Goal: Check status: Check status

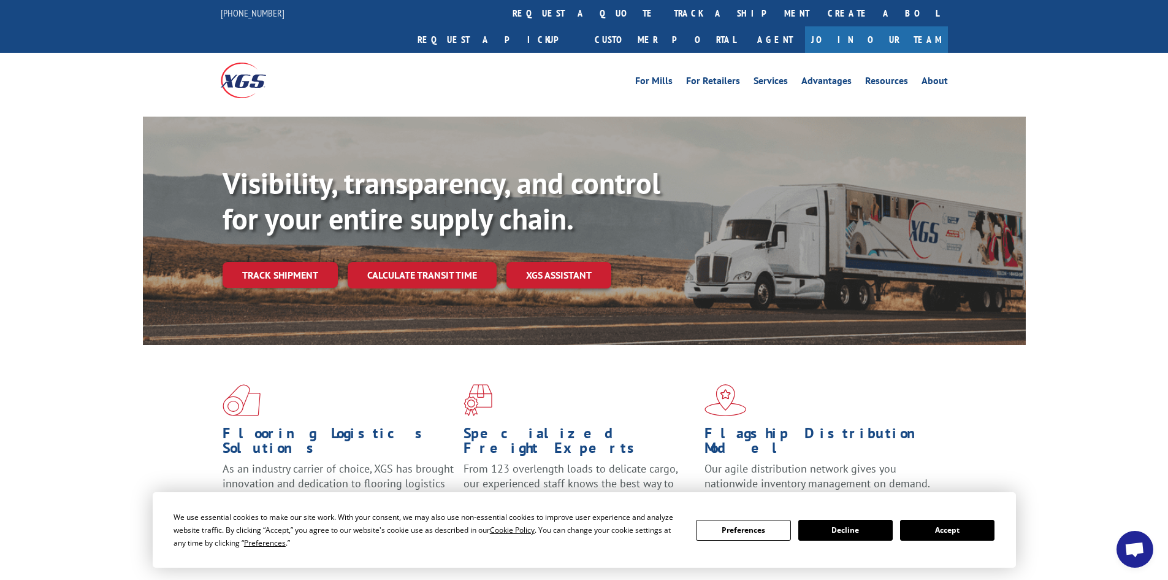
click at [968, 526] on button "Accept" at bounding box center [947, 529] width 94 height 21
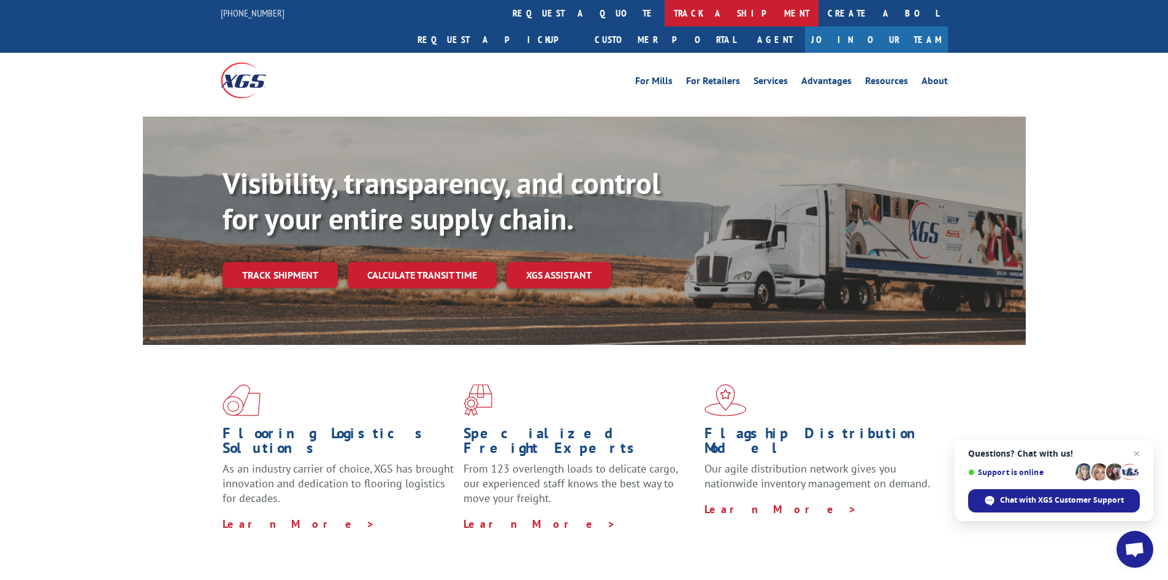
click at [665, 16] on link "track a shipment" at bounding box center [742, 13] width 154 height 26
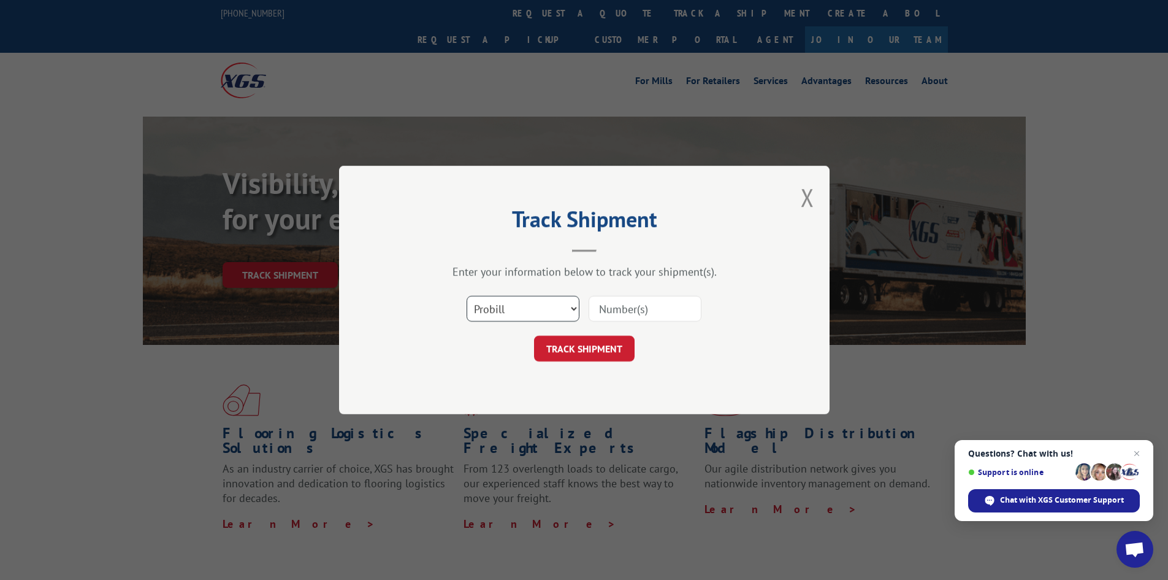
click at [569, 308] on select "Select category... Probill BOL PO" at bounding box center [523, 309] width 113 height 26
select select "bol"
click at [467, 296] on select "Select category... Probill BOL PO" at bounding box center [523, 309] width 113 height 26
click at [661, 310] on input at bounding box center [645, 309] width 113 height 26
click at [653, 313] on input at bounding box center [645, 309] width 113 height 26
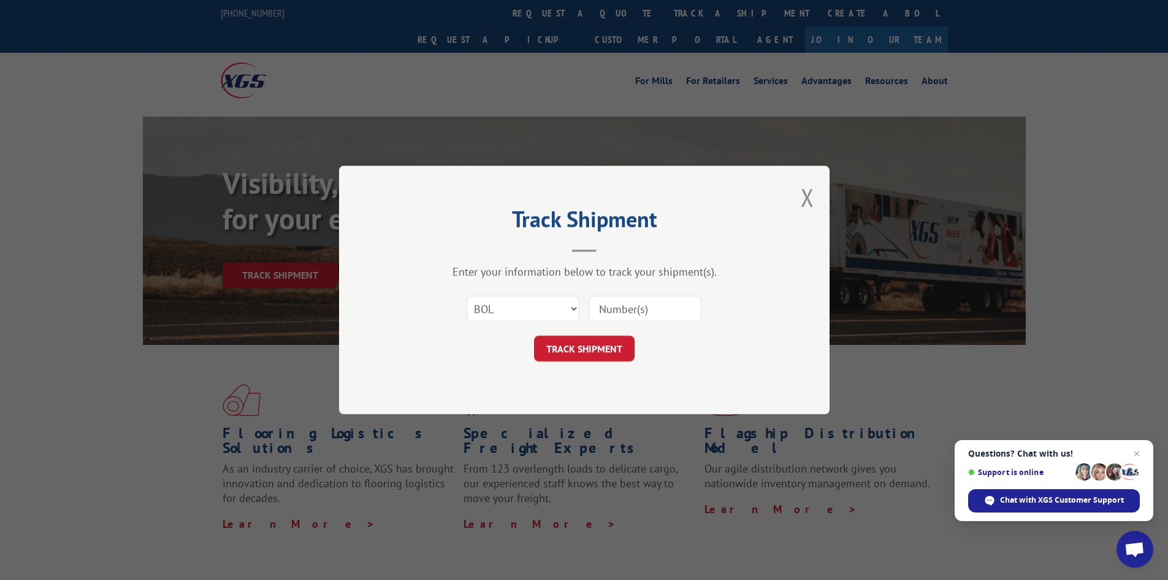
paste input "6015822"
type input "6015822"
click at [610, 348] on button "TRACK SHIPMENT" at bounding box center [584, 348] width 101 height 26
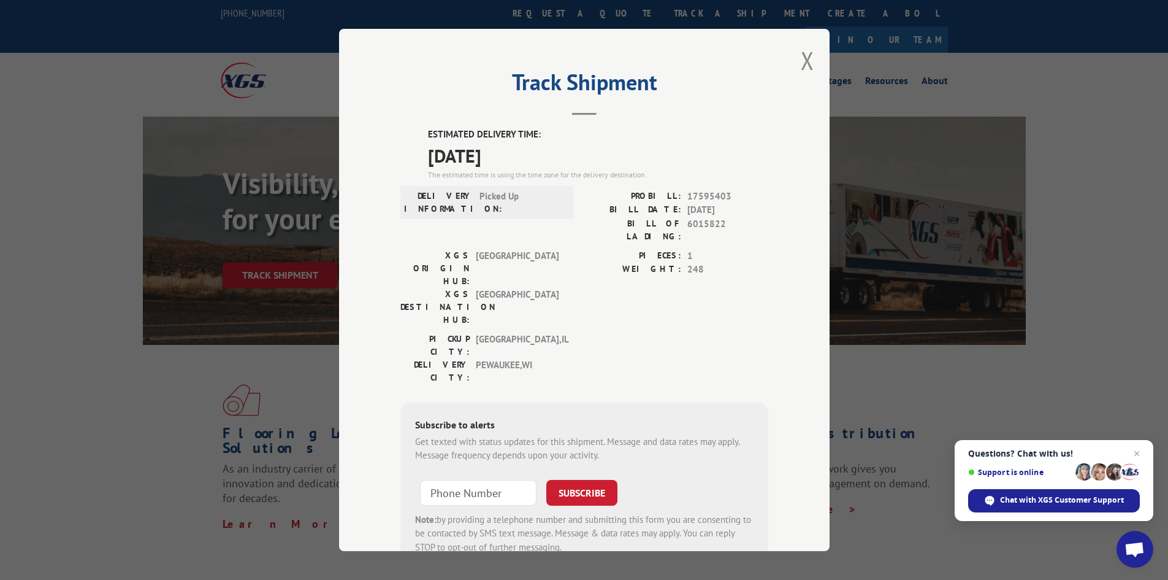
click at [26, 254] on div "Track Shipment ESTIMATED DELIVERY TIME: [DATE] The estimated time is using the …" at bounding box center [584, 290] width 1168 height 580
click at [805, 61] on button "Close modal" at bounding box center [807, 60] width 13 height 33
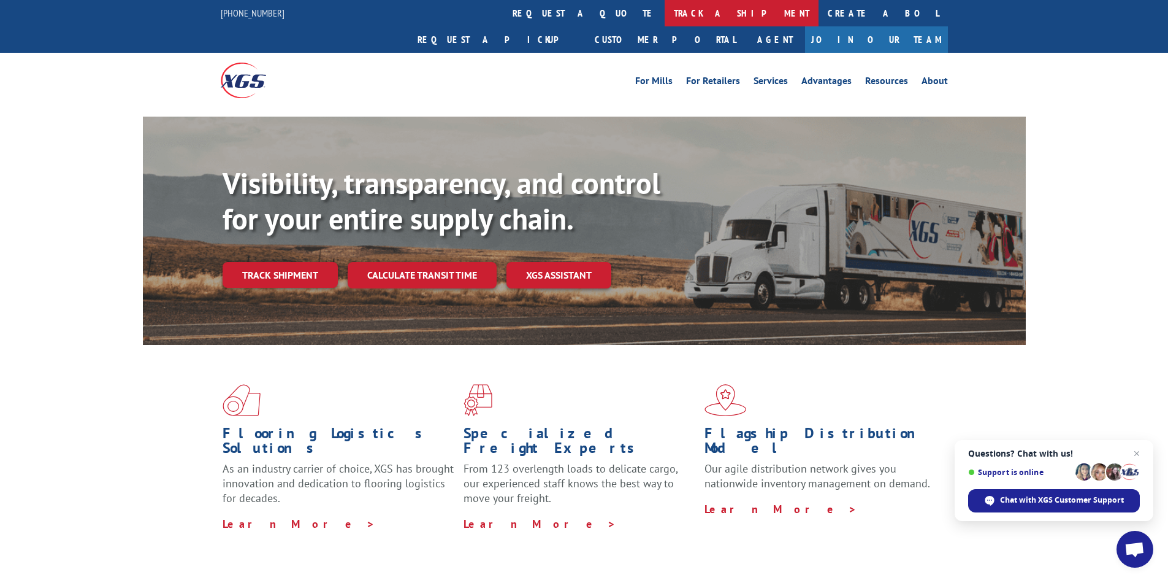
click at [665, 9] on link "track a shipment" at bounding box center [742, 13] width 154 height 26
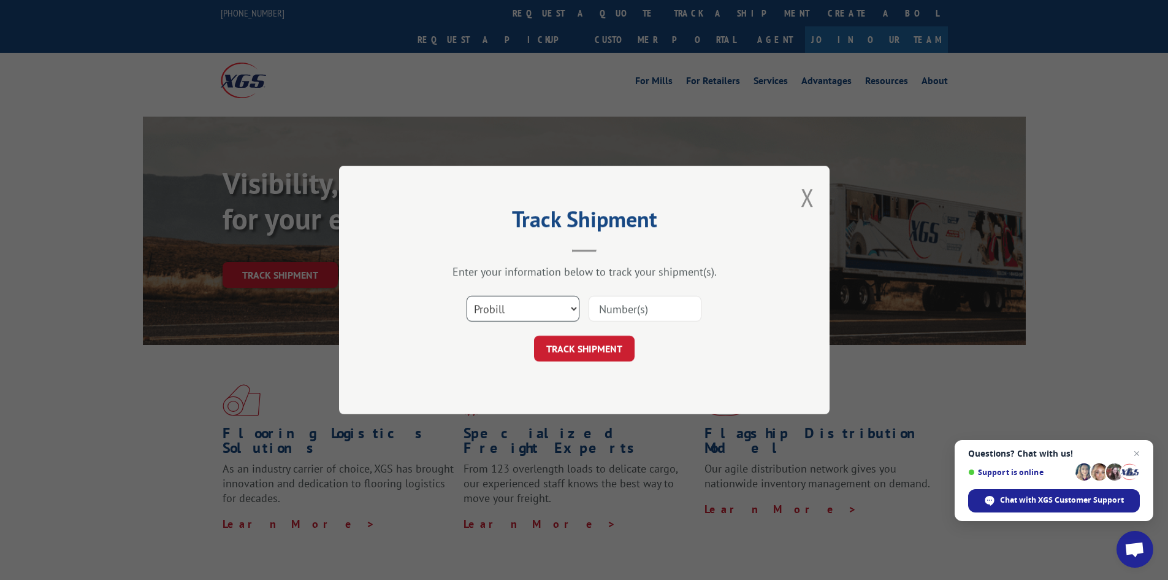
click at [514, 309] on select "Select category... Probill BOL PO" at bounding box center [523, 309] width 113 height 26
select select "bol"
click at [467, 296] on select "Select category... Probill BOL PO" at bounding box center [523, 309] width 113 height 26
click at [629, 313] on input at bounding box center [645, 309] width 113 height 26
paste input "6017601"
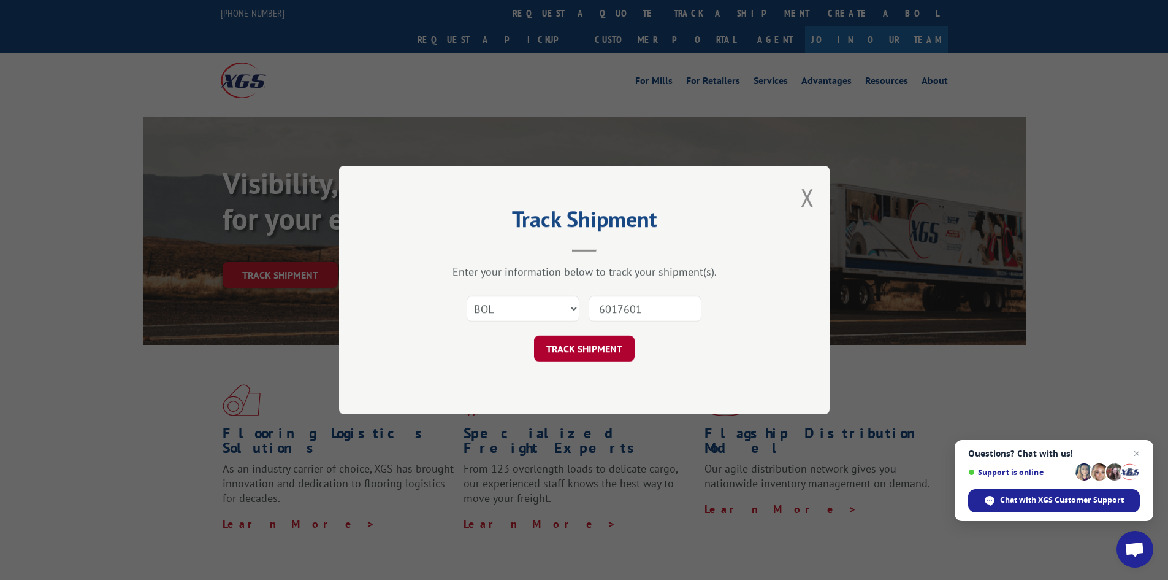
type input "6017601"
click at [589, 350] on button "TRACK SHIPMENT" at bounding box center [584, 348] width 101 height 26
